Goal: Information Seeking & Learning: Learn about a topic

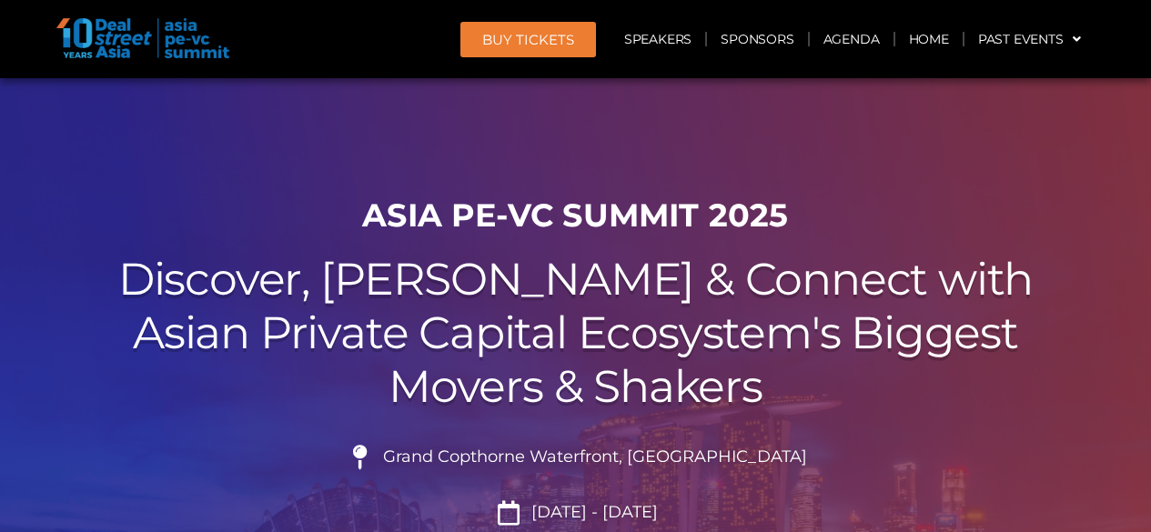
scroll to position [402, 0]
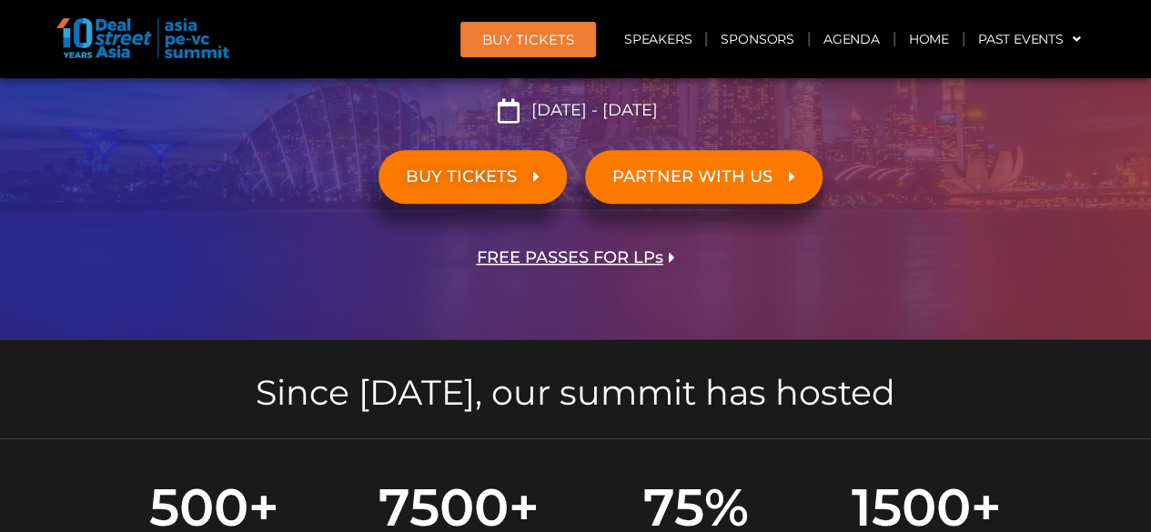
click at [509, 174] on span "BUY TICKETS" at bounding box center [461, 176] width 111 height 17
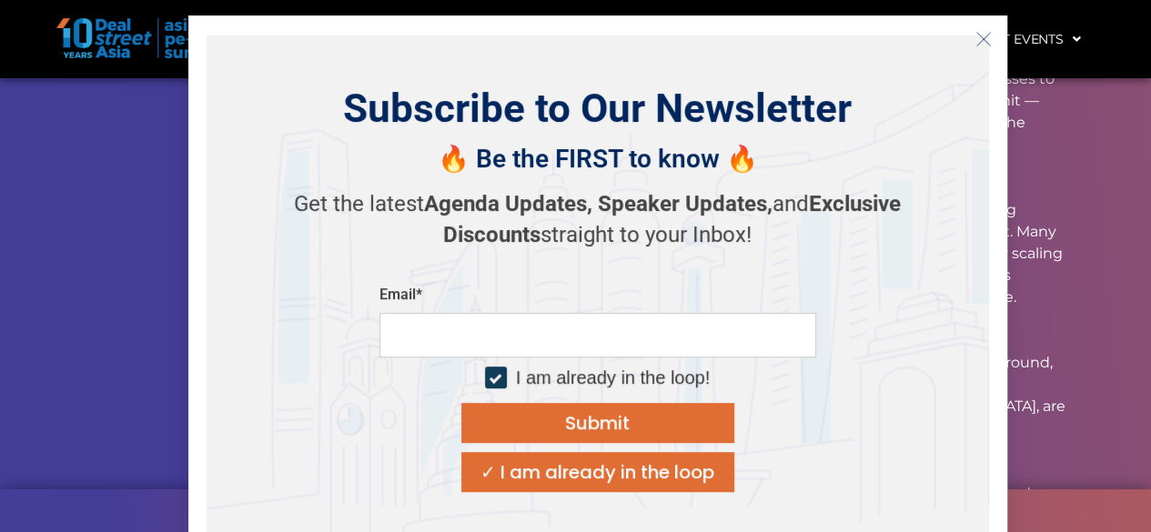
scroll to position [18352, 0]
click at [983, 44] on icon "Close" at bounding box center [983, 39] width 16 height 16
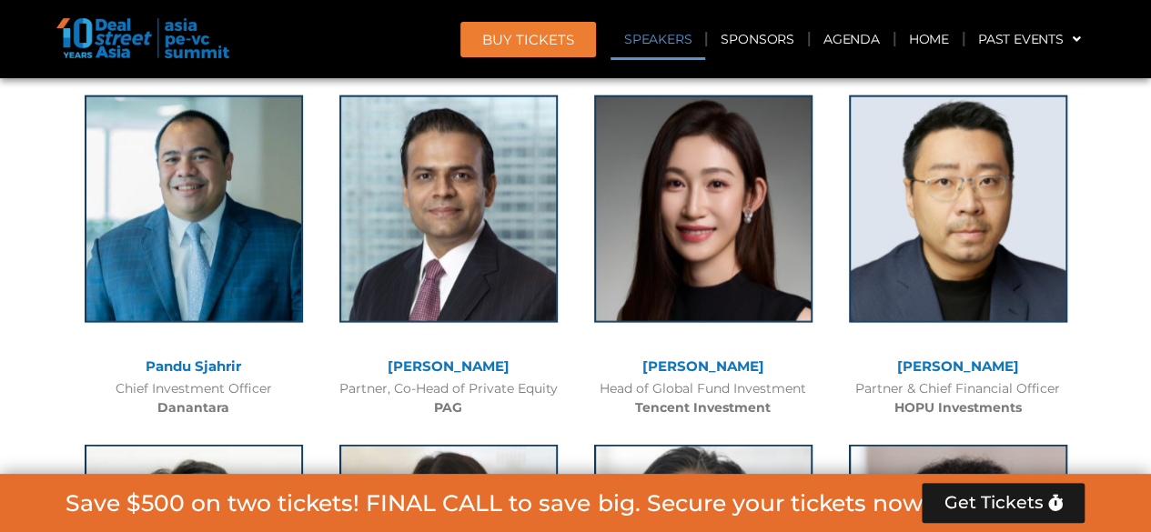
scroll to position [2037, 0]
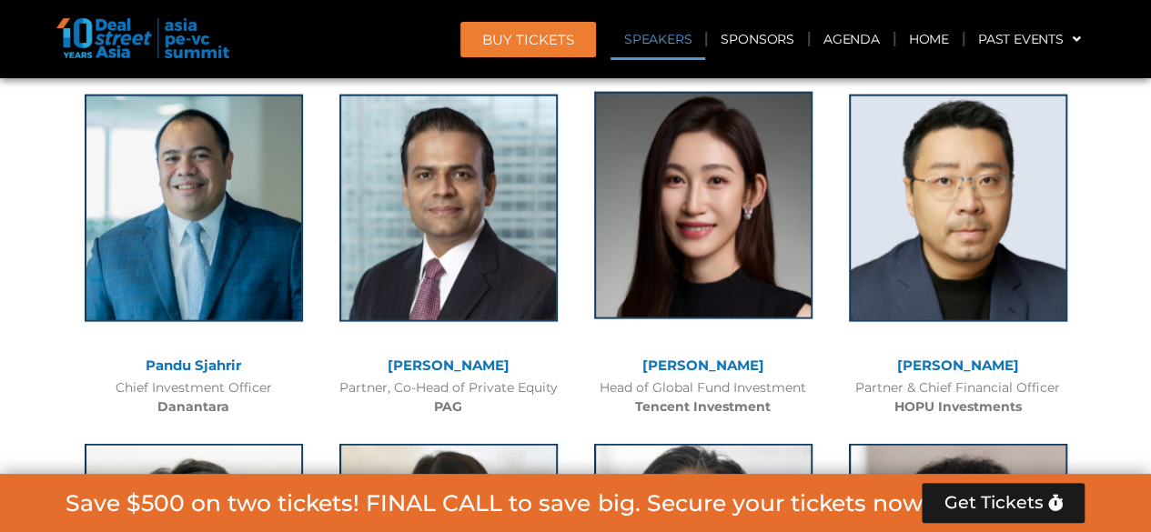
click at [698, 308] on img at bounding box center [703, 205] width 218 height 227
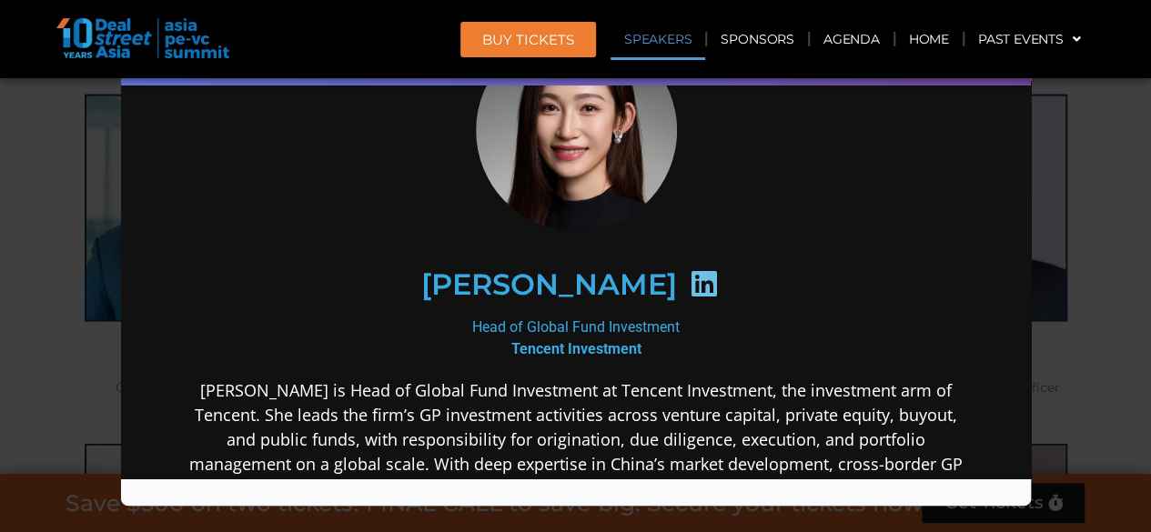
scroll to position [115, 0]
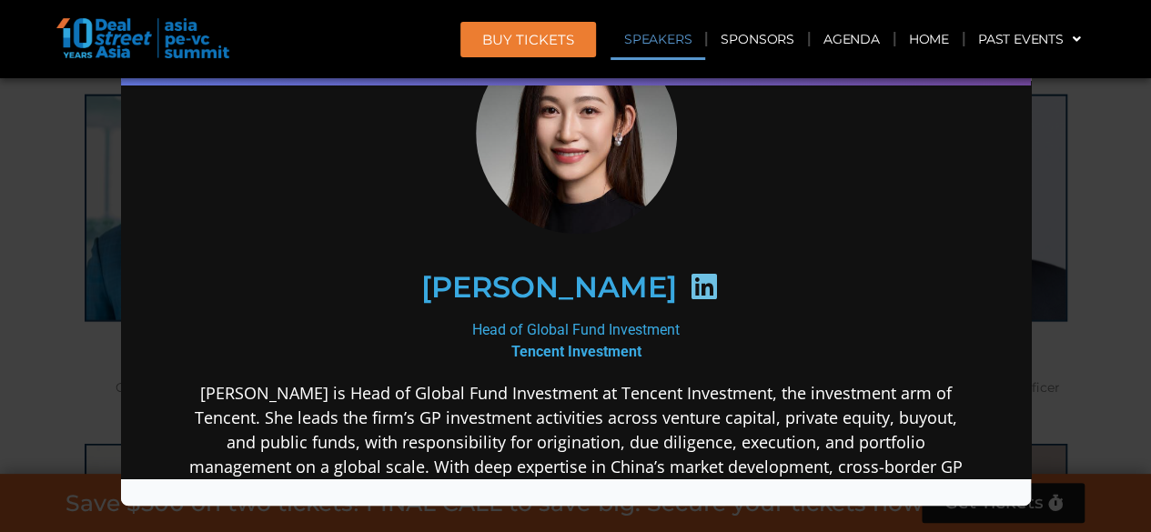
click at [688, 288] on icon at bounding box center [702, 286] width 29 height 29
drag, startPoint x: 598, startPoint y: 277, endPoint x: 607, endPoint y: 279, distance: 9.5
click at [607, 279] on h2 "[PERSON_NAME]" at bounding box center [548, 287] width 256 height 29
click at [688, 279] on icon at bounding box center [702, 286] width 29 height 29
click at [1056, 207] on div "Speaker Profile ×" at bounding box center [575, 266] width 1151 height 532
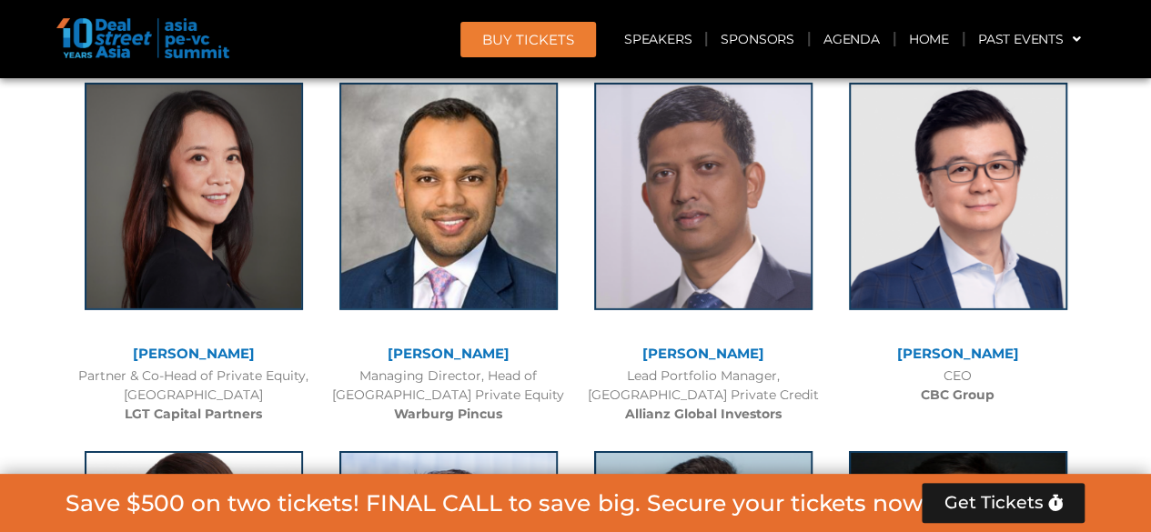
scroll to position [2806, 0]
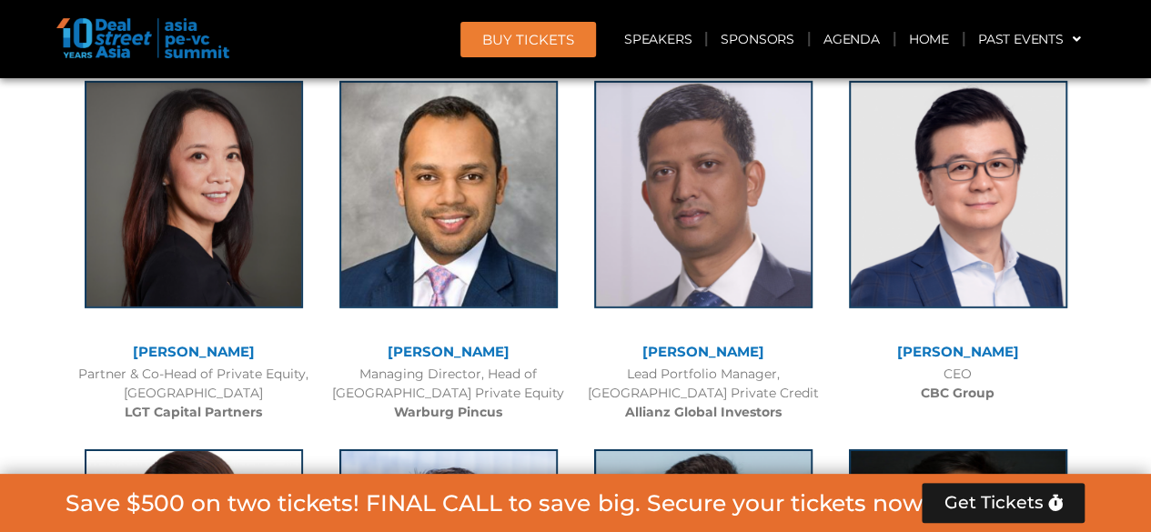
click at [219, 346] on link "[PERSON_NAME]" at bounding box center [194, 351] width 122 height 17
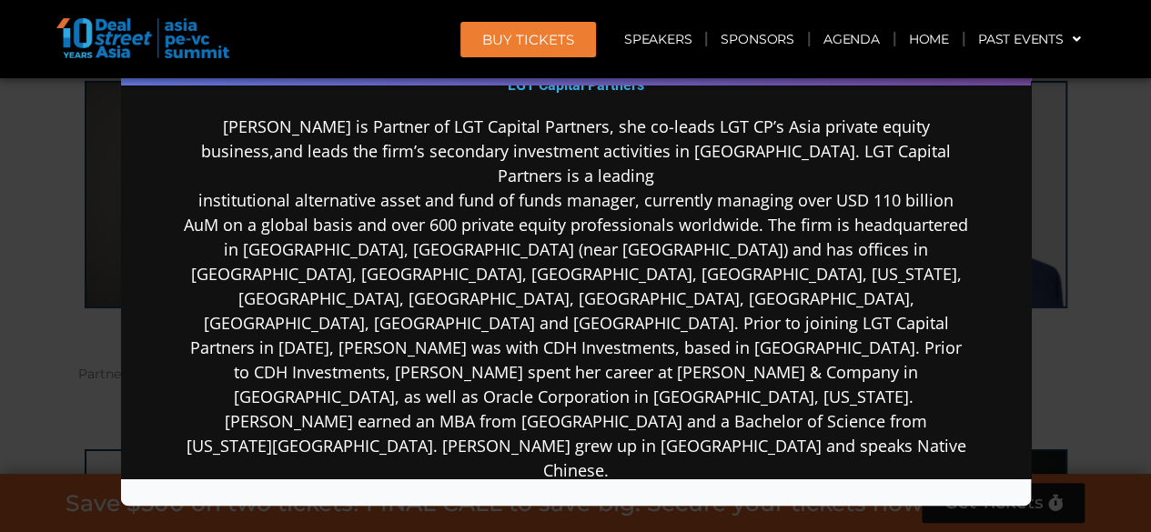
scroll to position [100, 0]
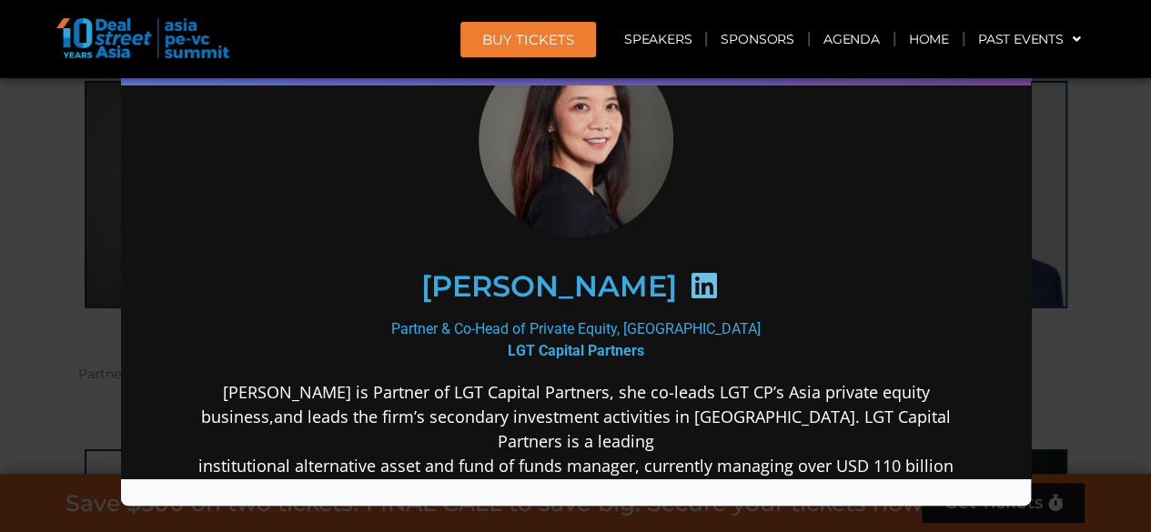
click at [688, 288] on icon at bounding box center [702, 285] width 29 height 29
click at [1064, 268] on div "Speaker Profile ×" at bounding box center [575, 266] width 1151 height 532
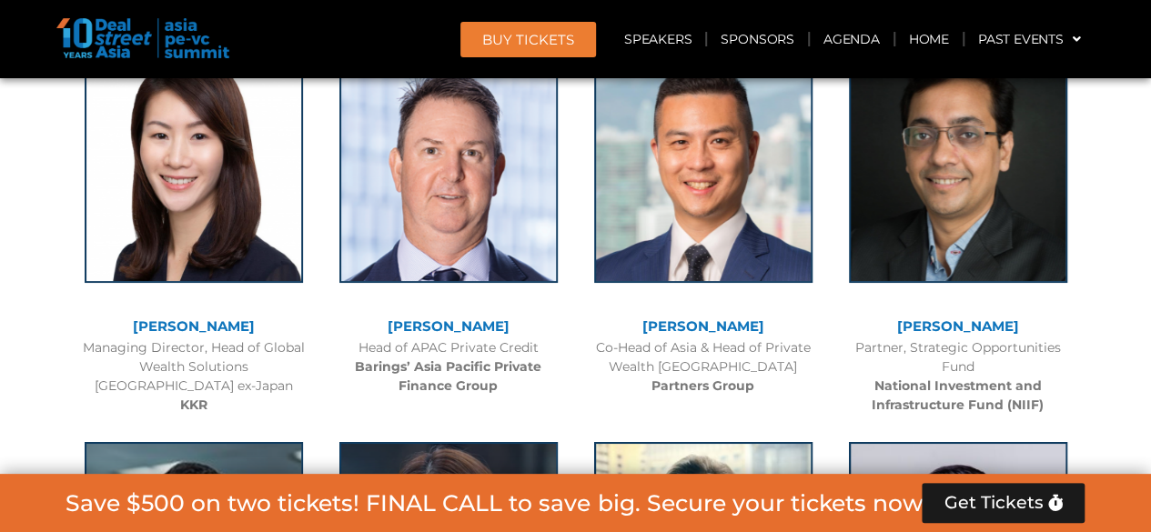
scroll to position [3201, 0]
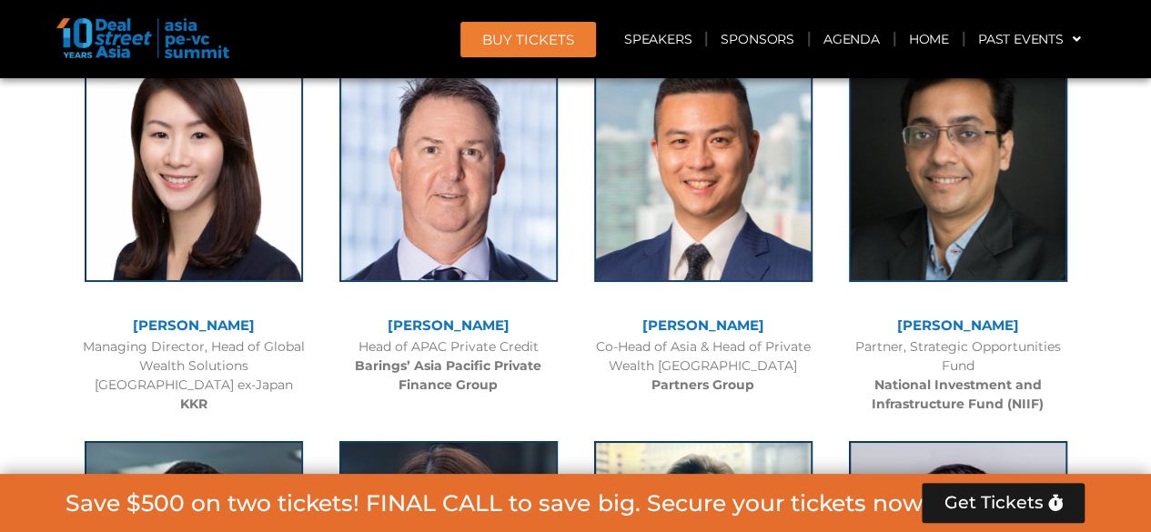
click at [225, 323] on link "[PERSON_NAME]" at bounding box center [194, 325] width 122 height 17
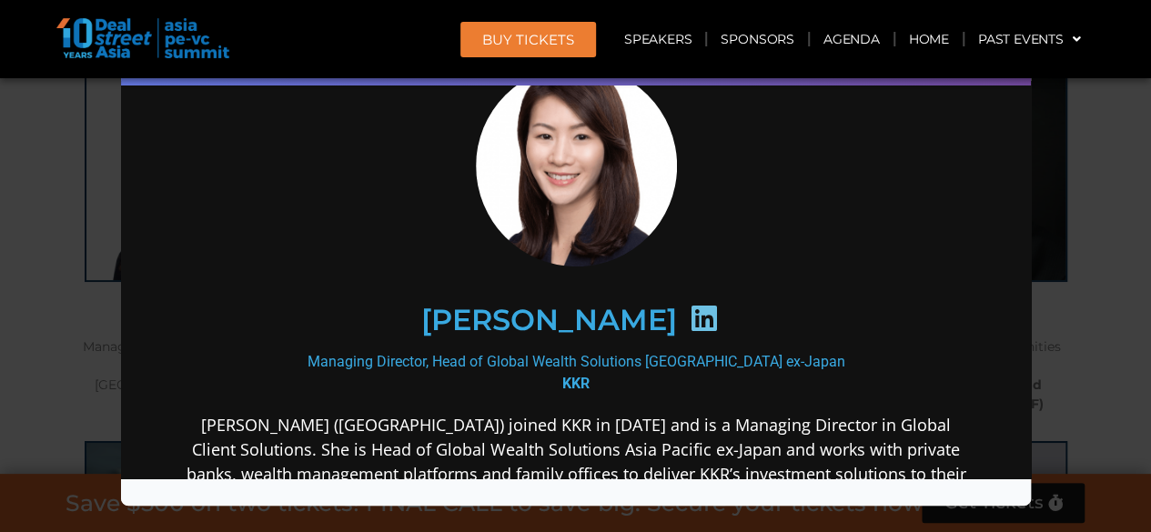
scroll to position [0, 0]
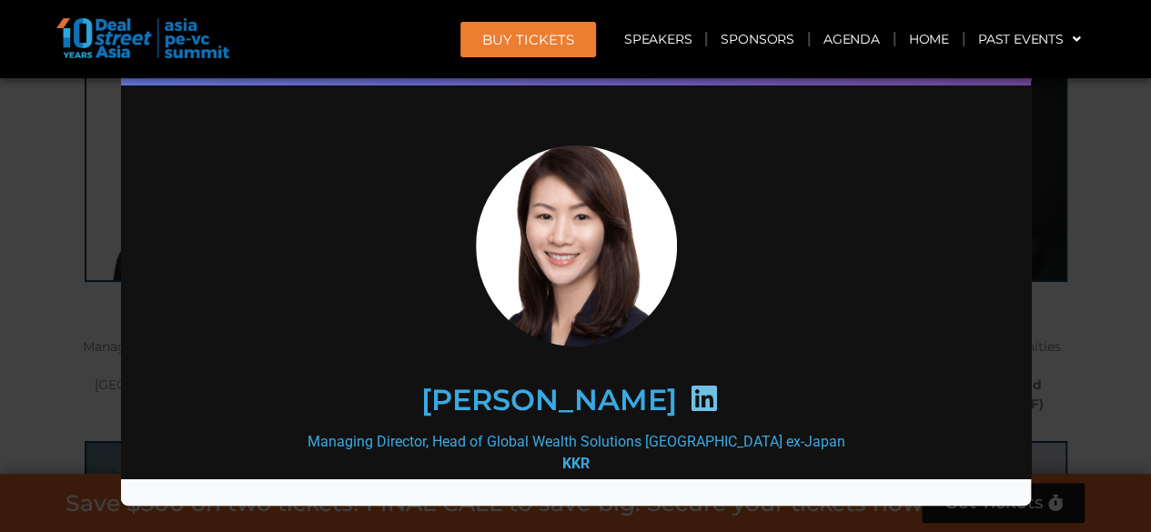
click at [707, 408] on icon at bounding box center [702, 398] width 29 height 29
click at [0, 199] on div "Speaker Profile ×" at bounding box center [575, 266] width 1151 height 532
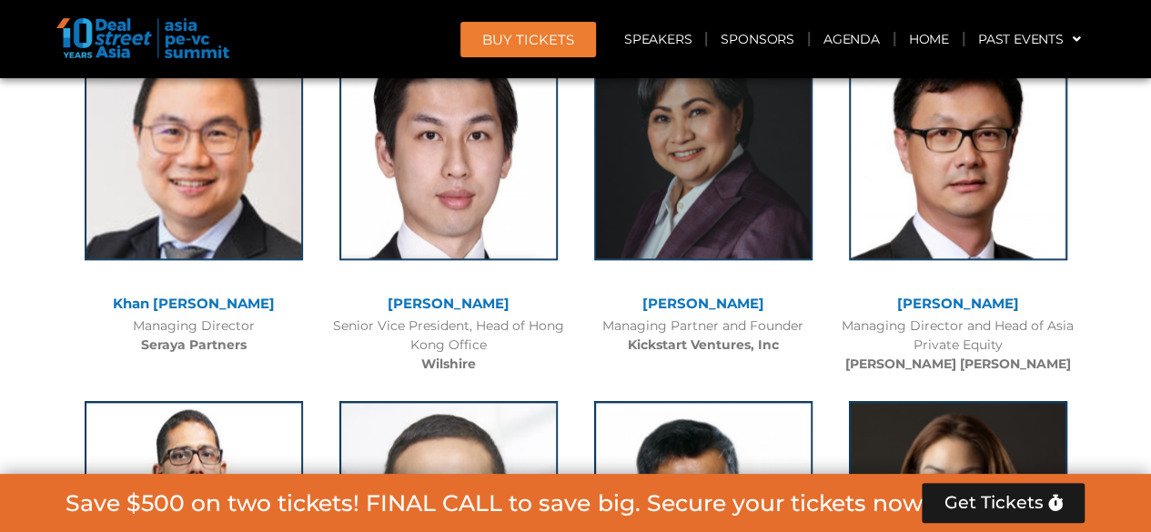
scroll to position [4307, 0]
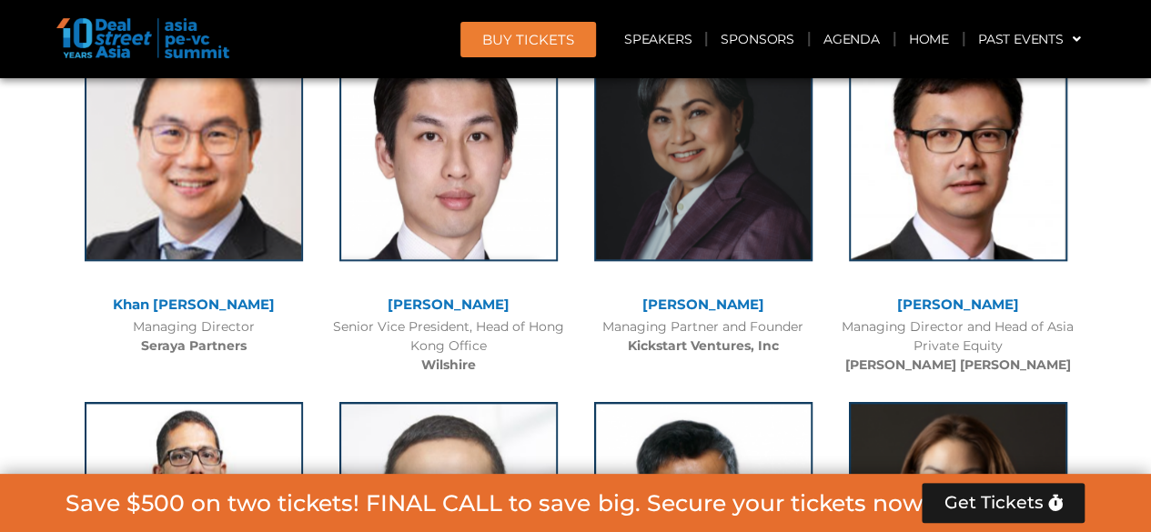
click at [970, 305] on link "[PERSON_NAME]" at bounding box center [958, 304] width 122 height 17
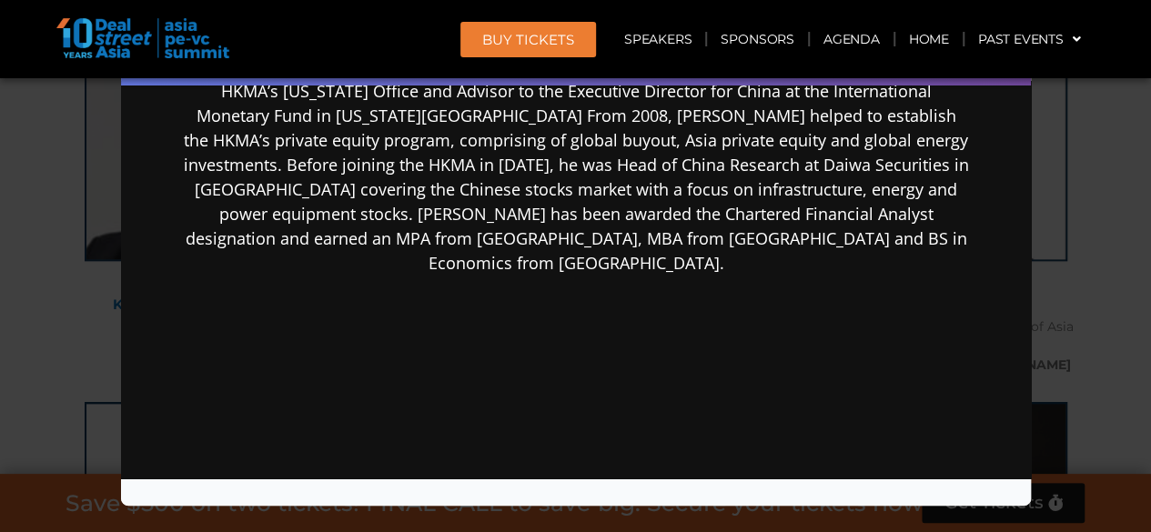
scroll to position [518, 0]
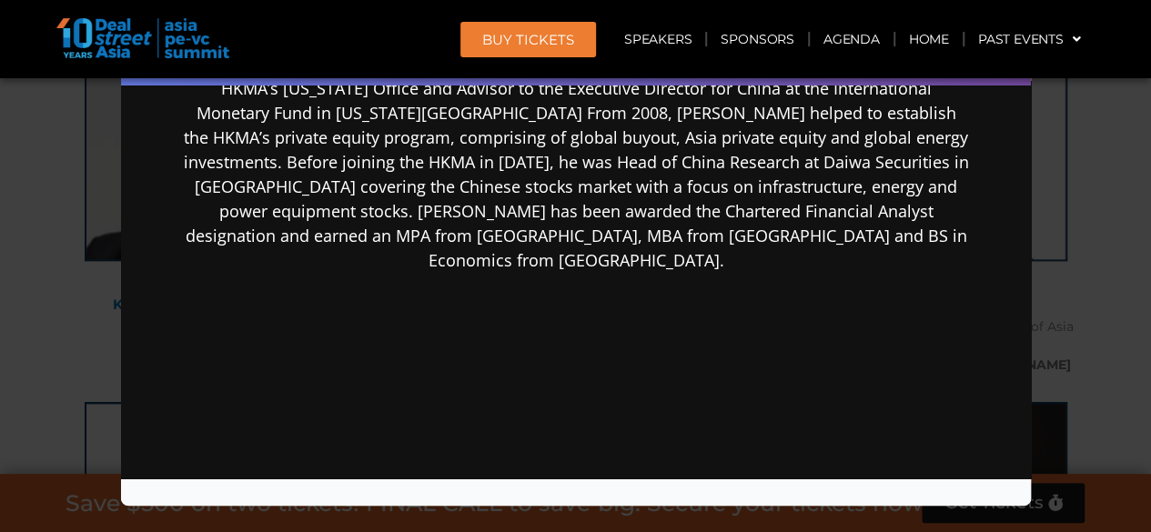
click at [1086, 320] on div "Speaker Profile ×" at bounding box center [575, 266] width 1151 height 532
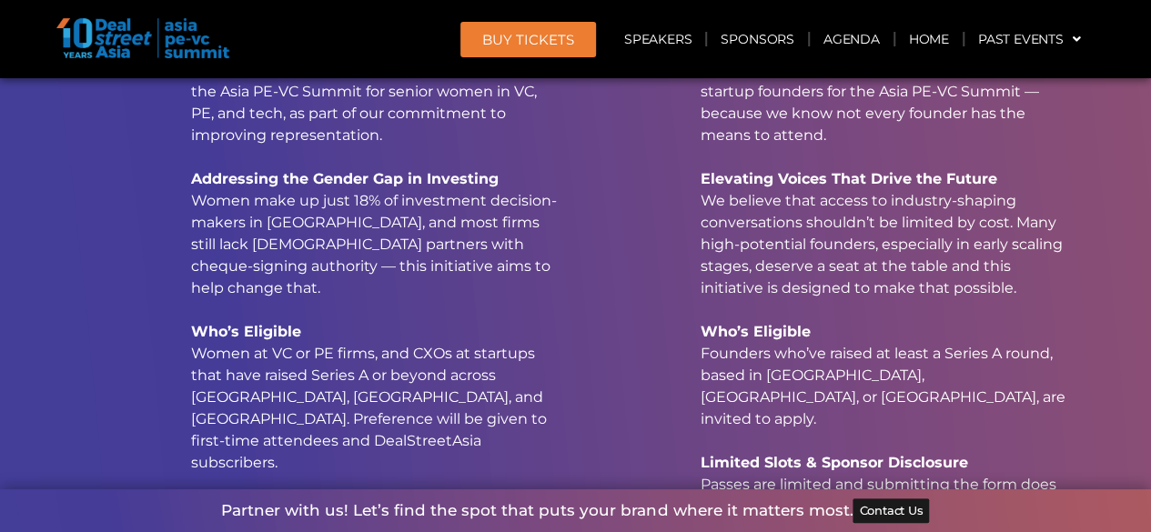
scroll to position [18361, 0]
